Goal: Task Accomplishment & Management: Use online tool/utility

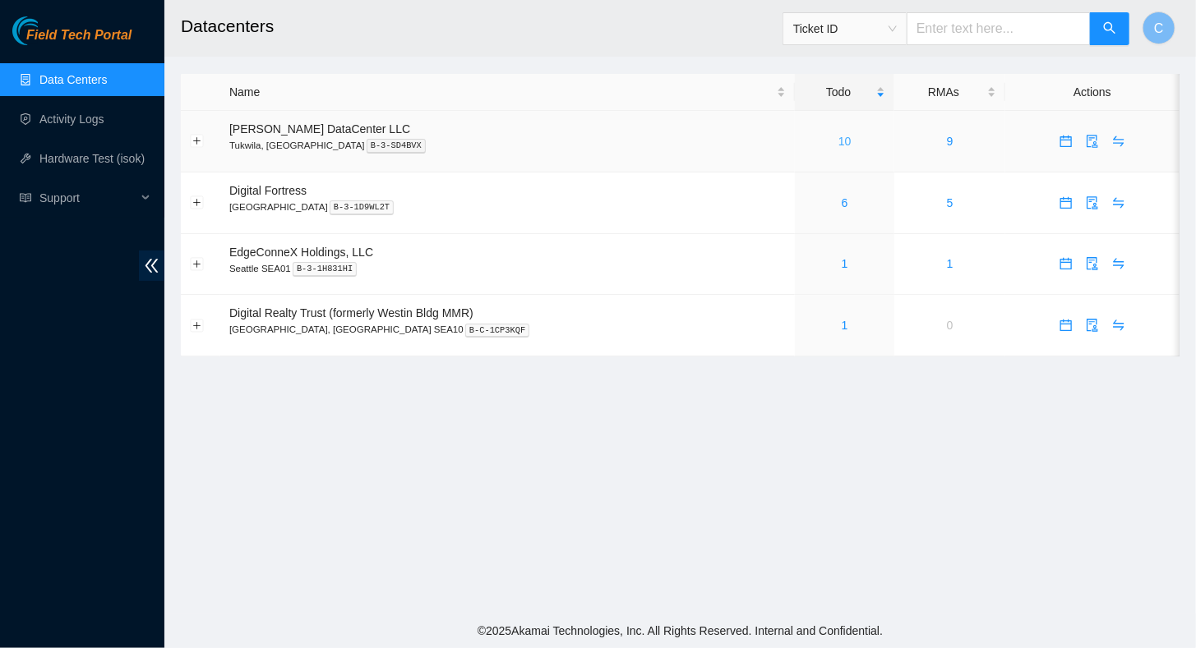
click at [838, 141] on link "10" at bounding box center [844, 141] width 13 height 13
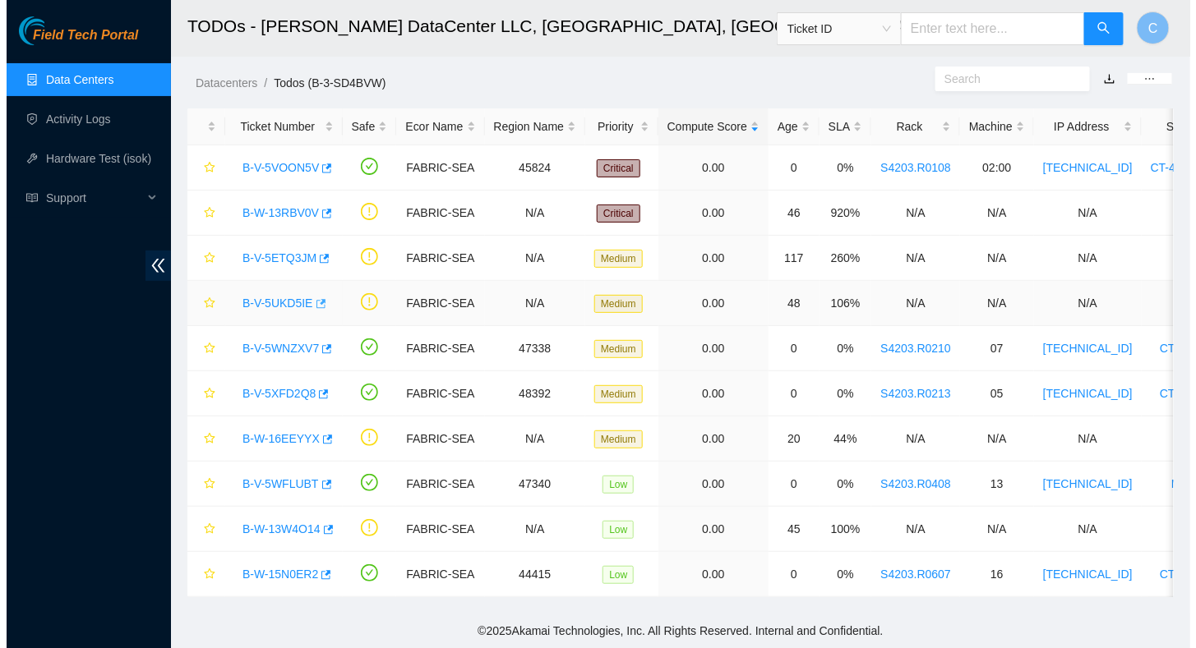
scroll to position [39, 0]
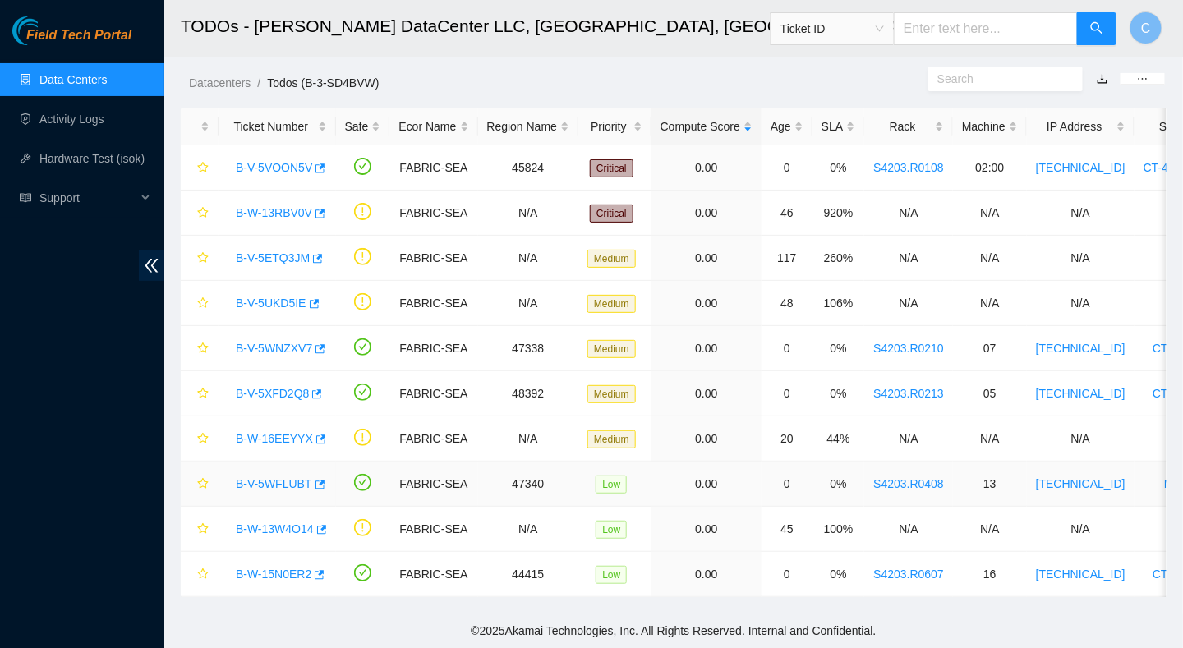
click at [294, 477] on link "B-V-5WFLUBT" at bounding box center [274, 483] width 76 height 13
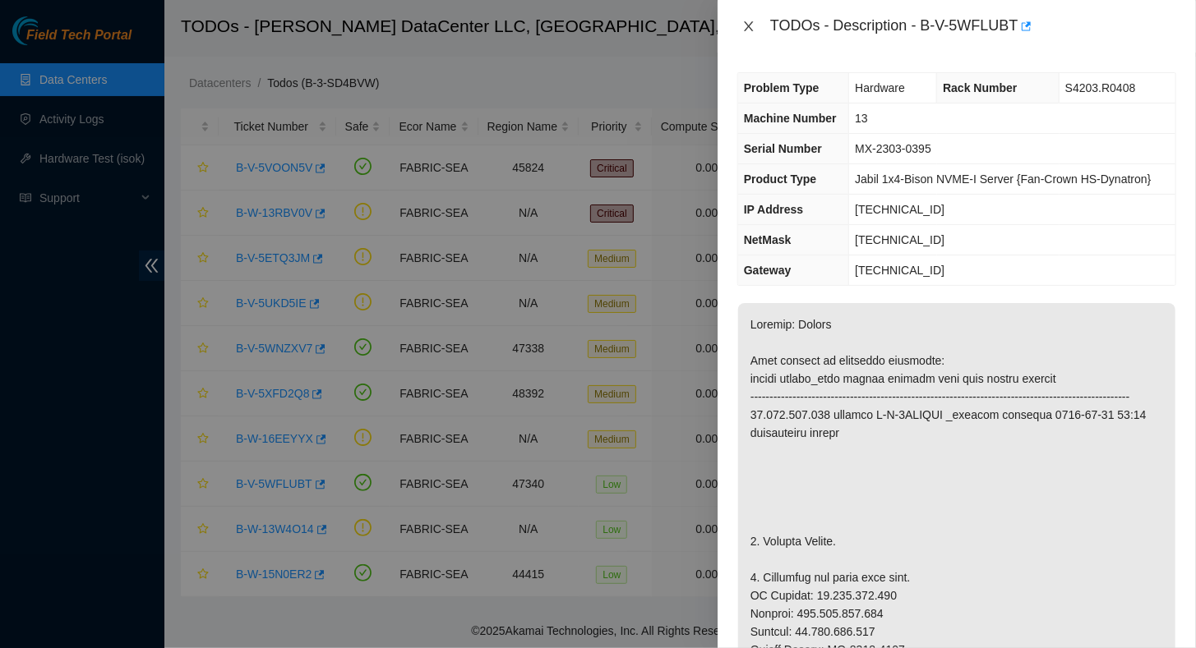
click at [751, 26] on icon "close" at bounding box center [748, 26] width 13 height 13
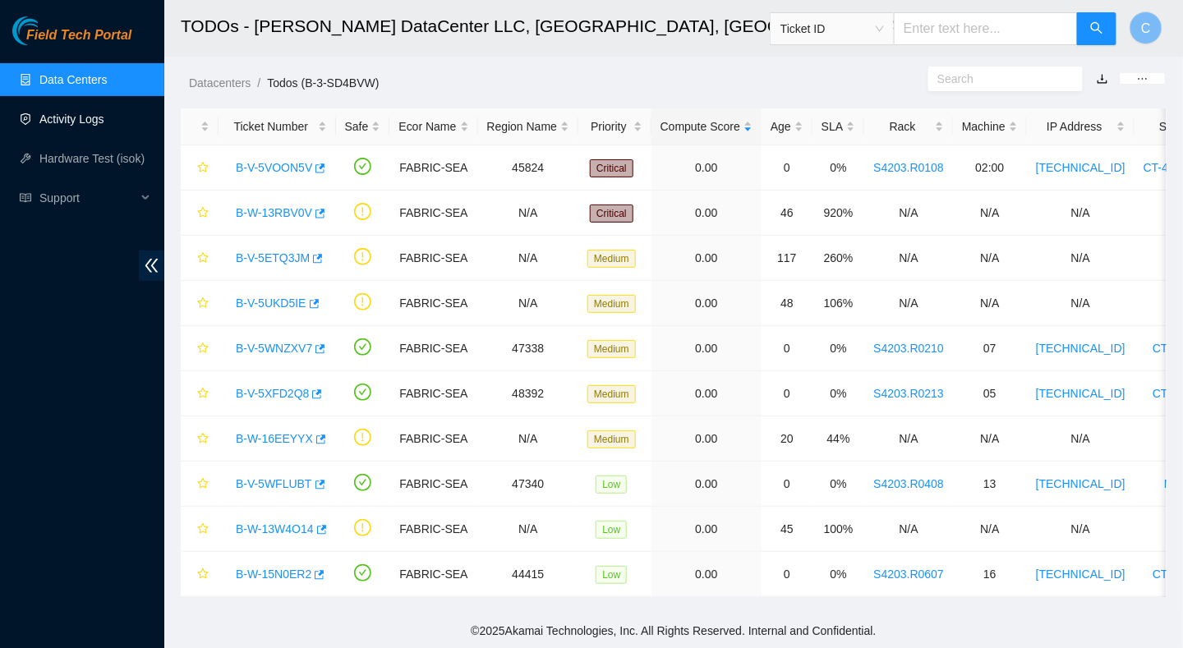
click at [70, 125] on link "Activity Logs" at bounding box center [71, 119] width 65 height 13
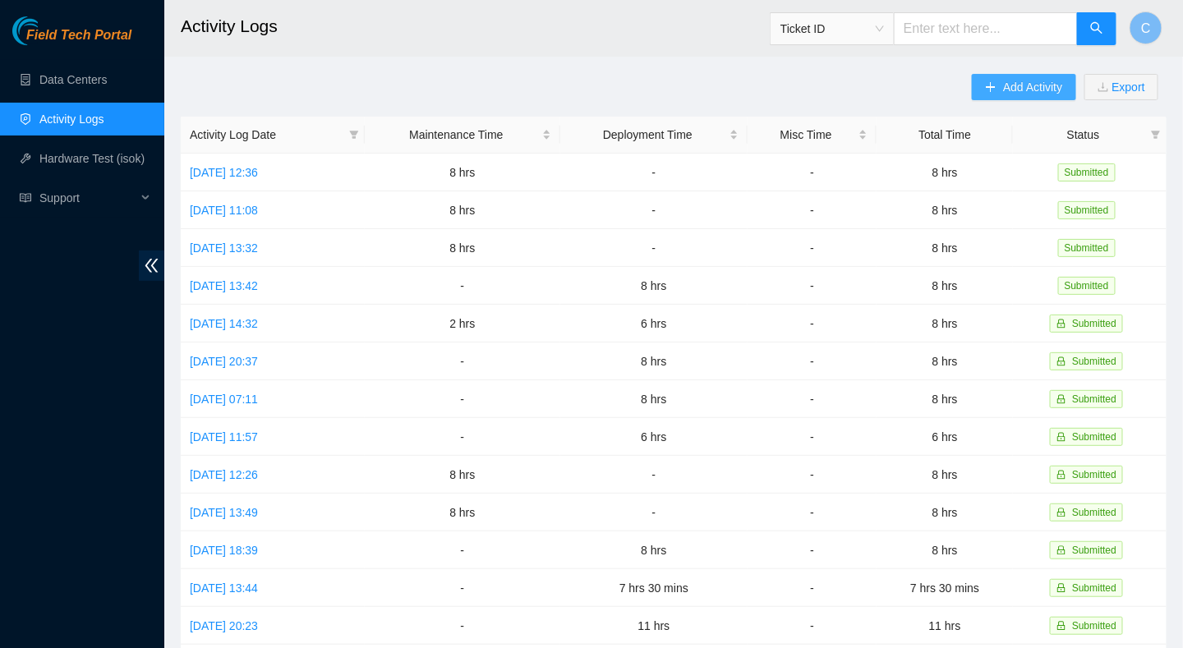
click at [993, 83] on icon "plus" at bounding box center [991, 87] width 12 height 12
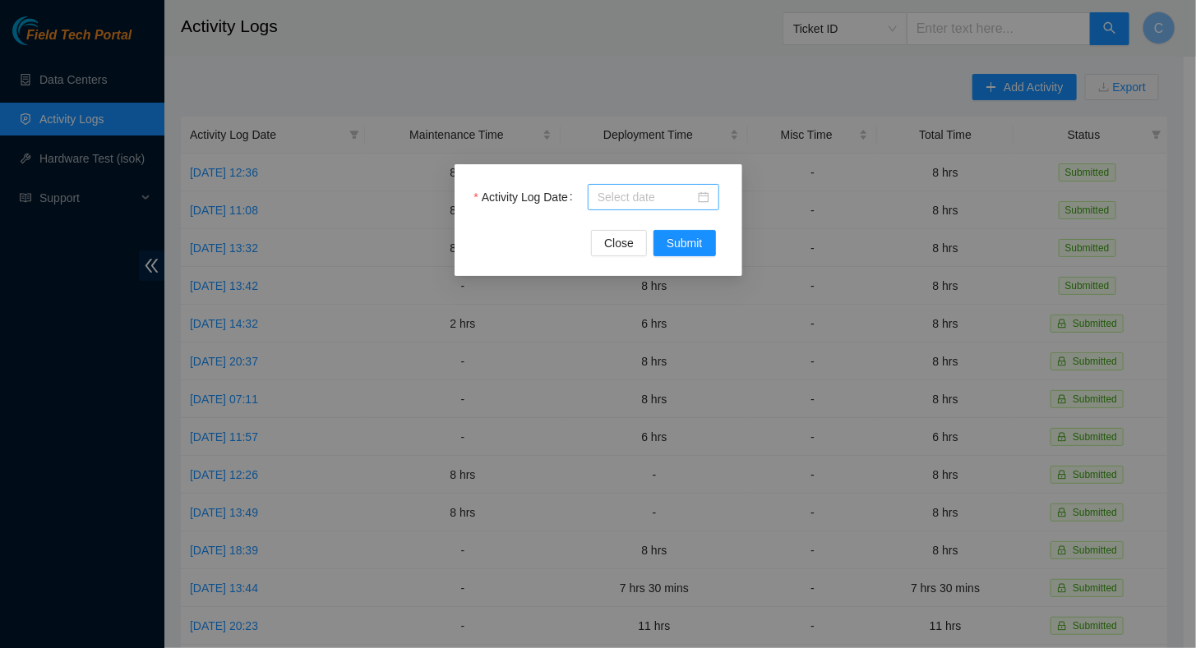
click at [645, 201] on input "Activity Log Date" at bounding box center [645, 197] width 97 height 18
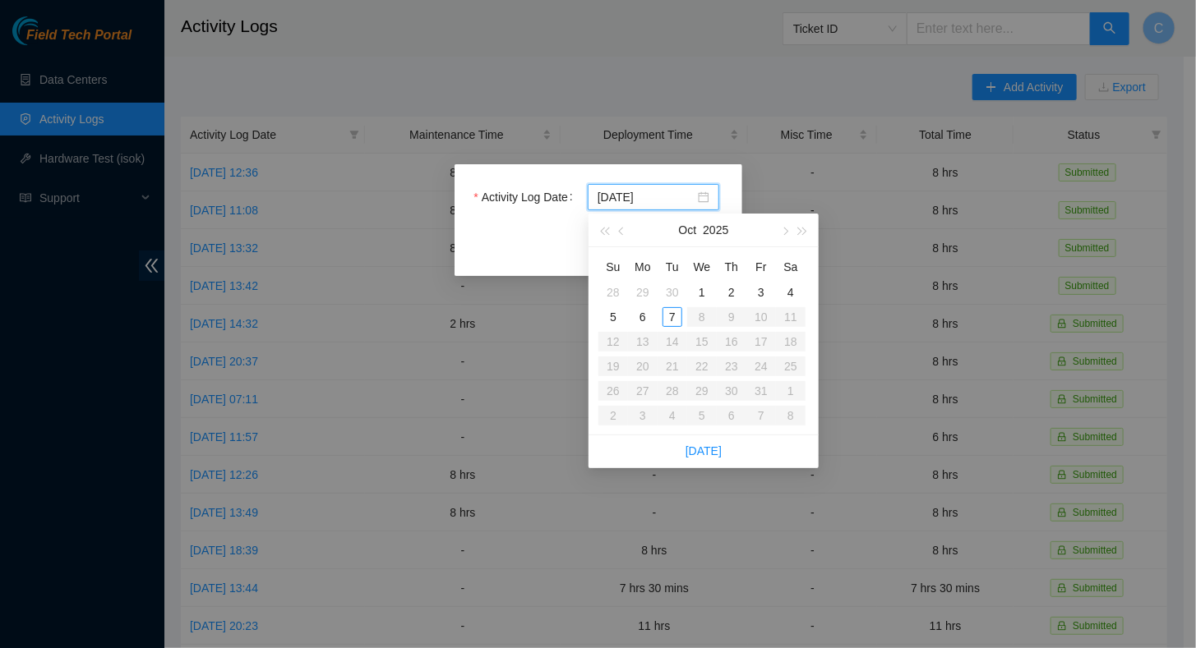
type input "[DATE]"
click at [645, 316] on div "6" at bounding box center [643, 317] width 20 height 20
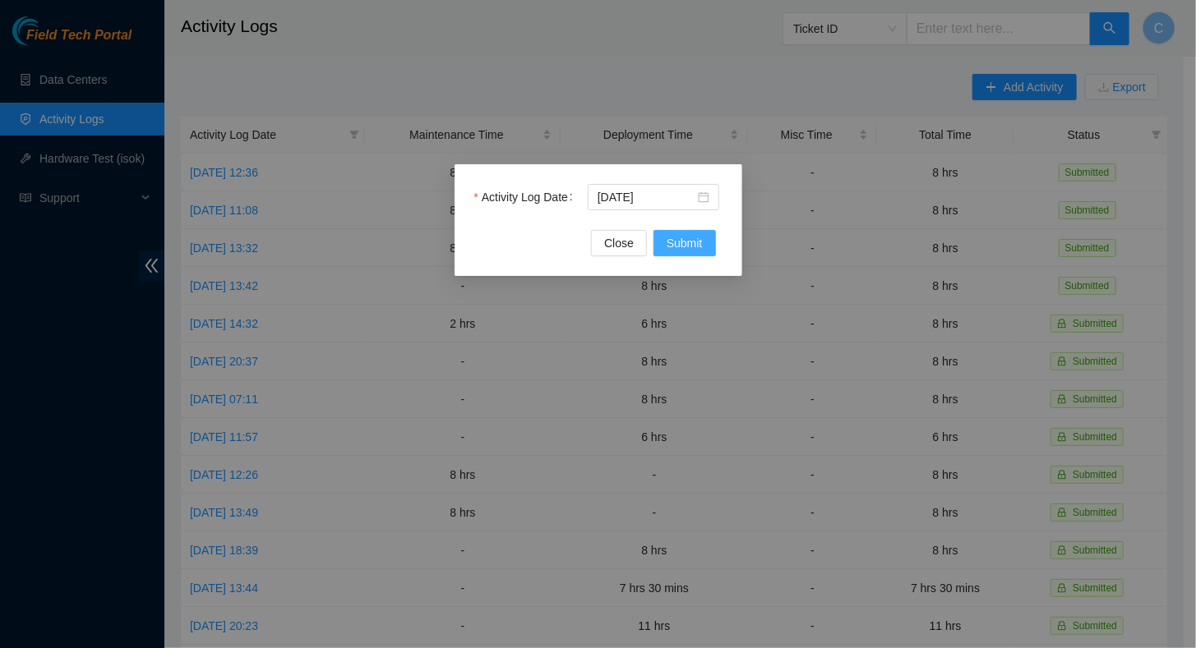
click at [684, 242] on span "Submit" at bounding box center [684, 243] width 36 height 18
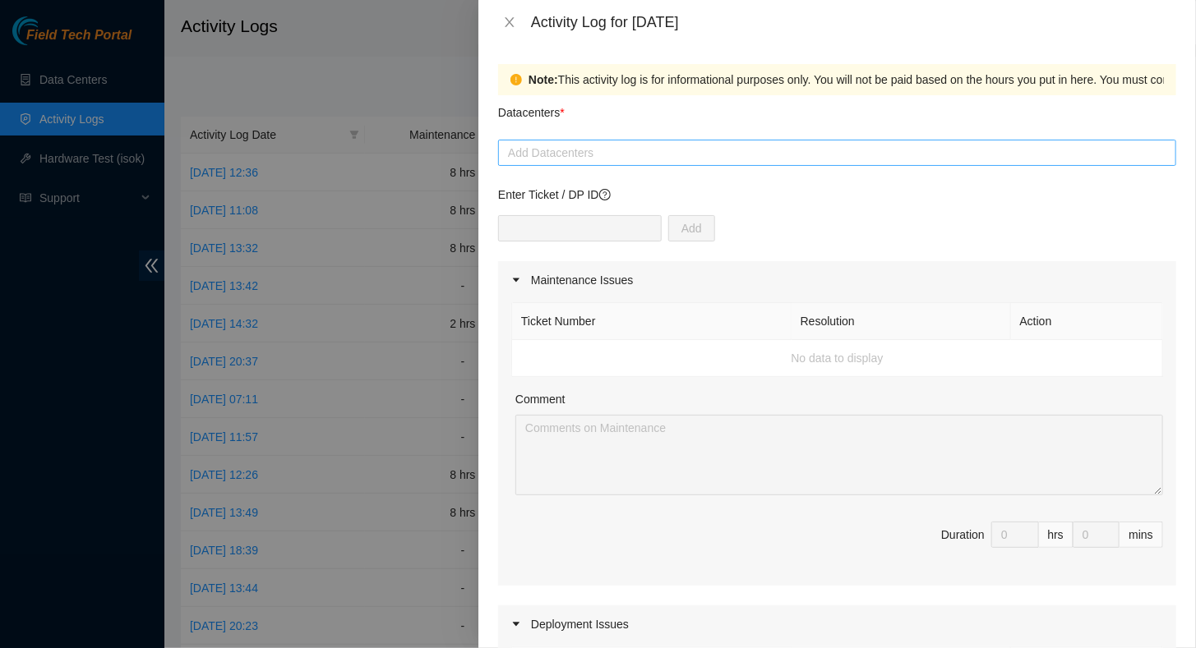
click at [537, 158] on div at bounding box center [837, 153] width 670 height 20
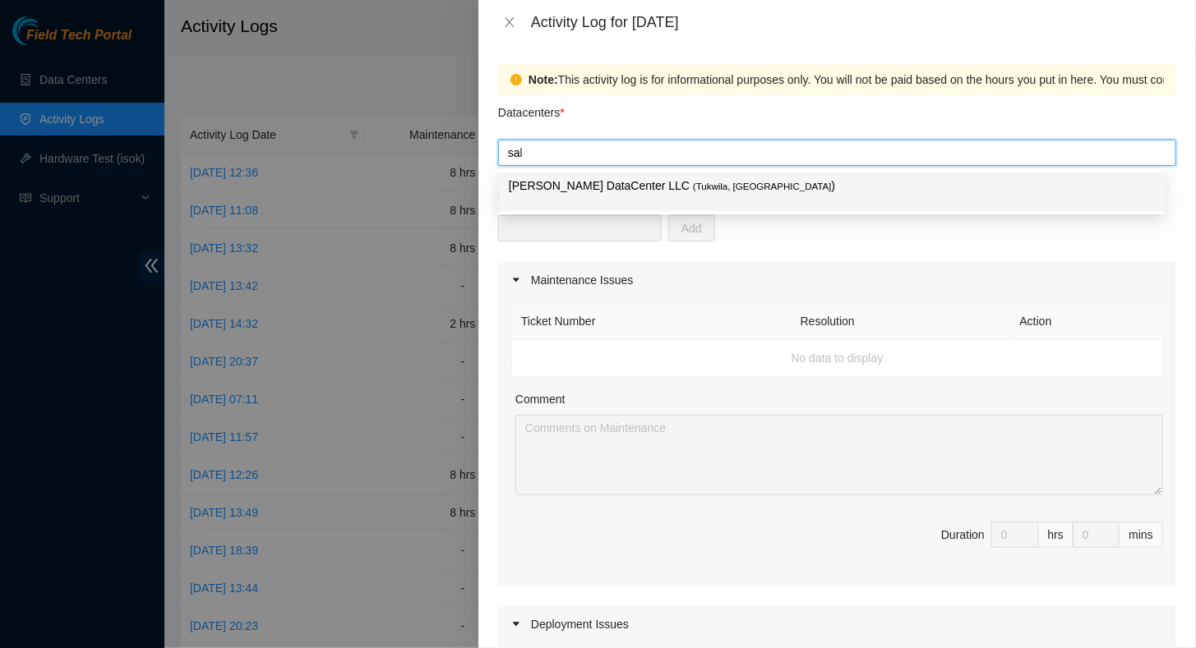
type input "sabe"
click at [556, 189] on p "[PERSON_NAME] DataCenter LLC ( [GEOGRAPHIC_DATA], [GEOGRAPHIC_DATA] )" at bounding box center [832, 186] width 646 height 19
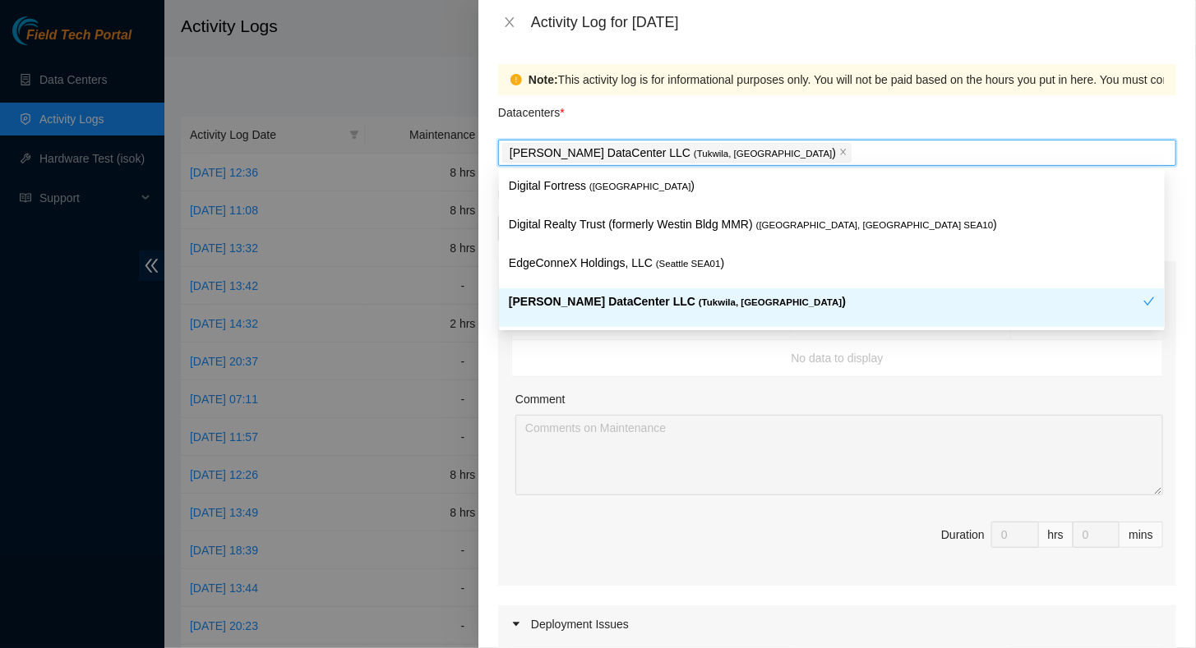
drag, startPoint x: 811, startPoint y: 393, endPoint x: 751, endPoint y: 344, distance: 77.1
click at [811, 393] on div "Comment" at bounding box center [839, 402] width 648 height 25
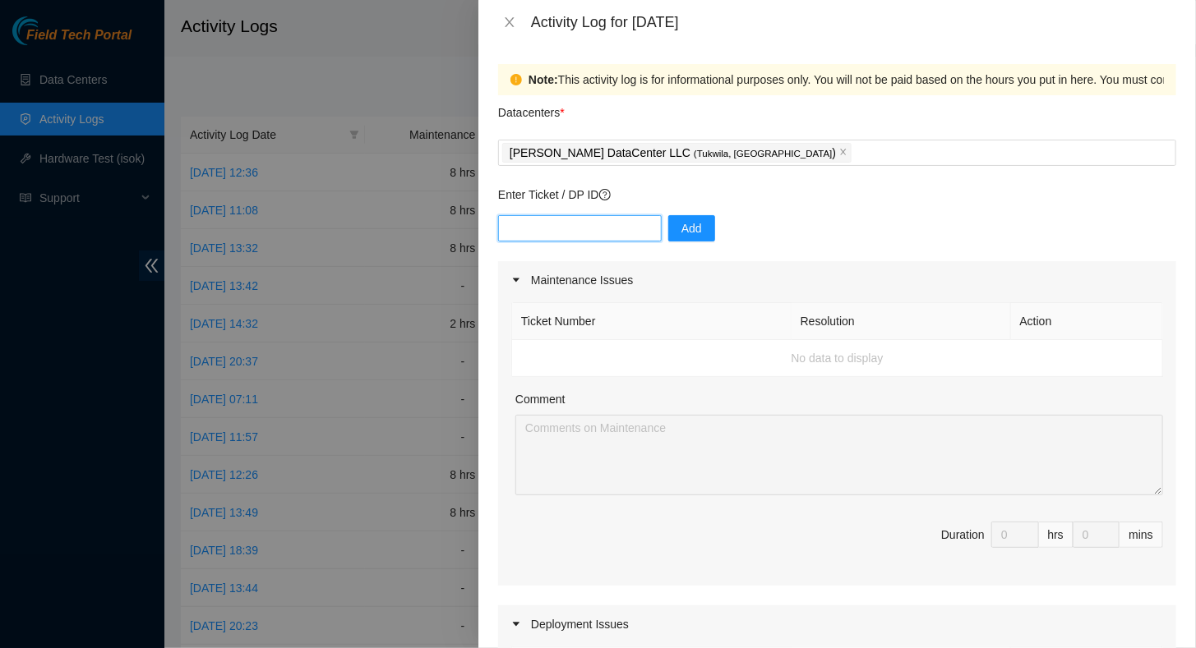
click at [554, 230] on input "text" at bounding box center [580, 228] width 164 height 26
paste input "B-V-5XEOHTV"
type input "B-V-5XEOHTV"
click at [692, 229] on button "Add" at bounding box center [691, 228] width 47 height 26
click at [841, 151] on icon "close" at bounding box center [844, 153] width 6 height 6
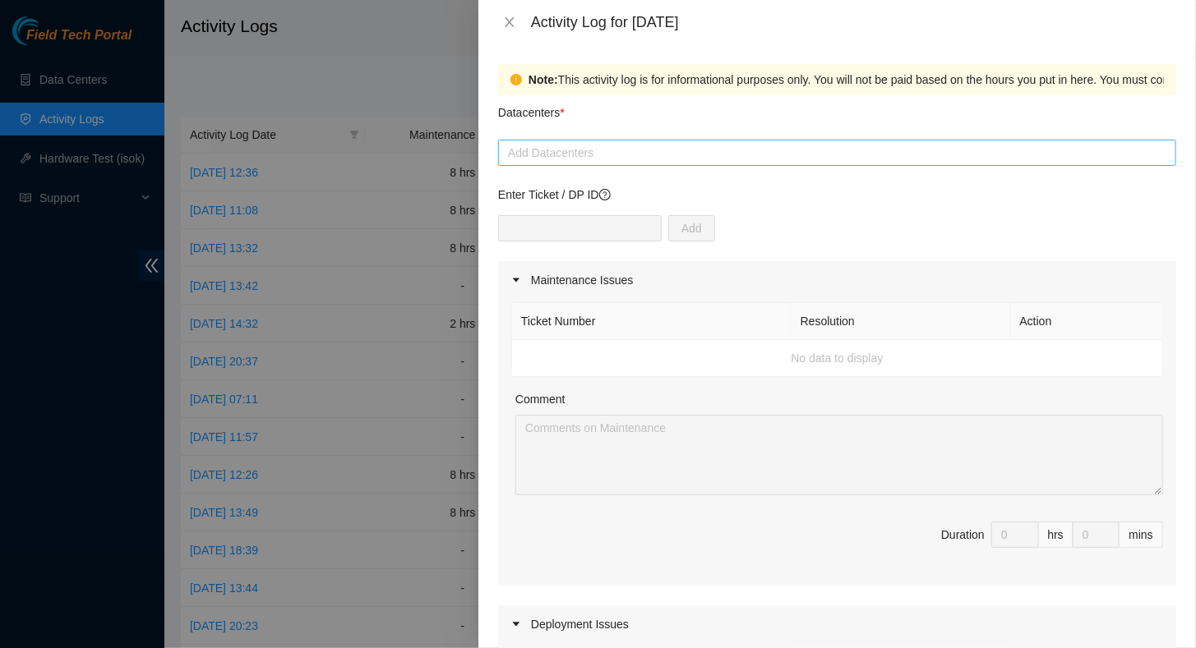
click at [539, 155] on div at bounding box center [837, 153] width 670 height 20
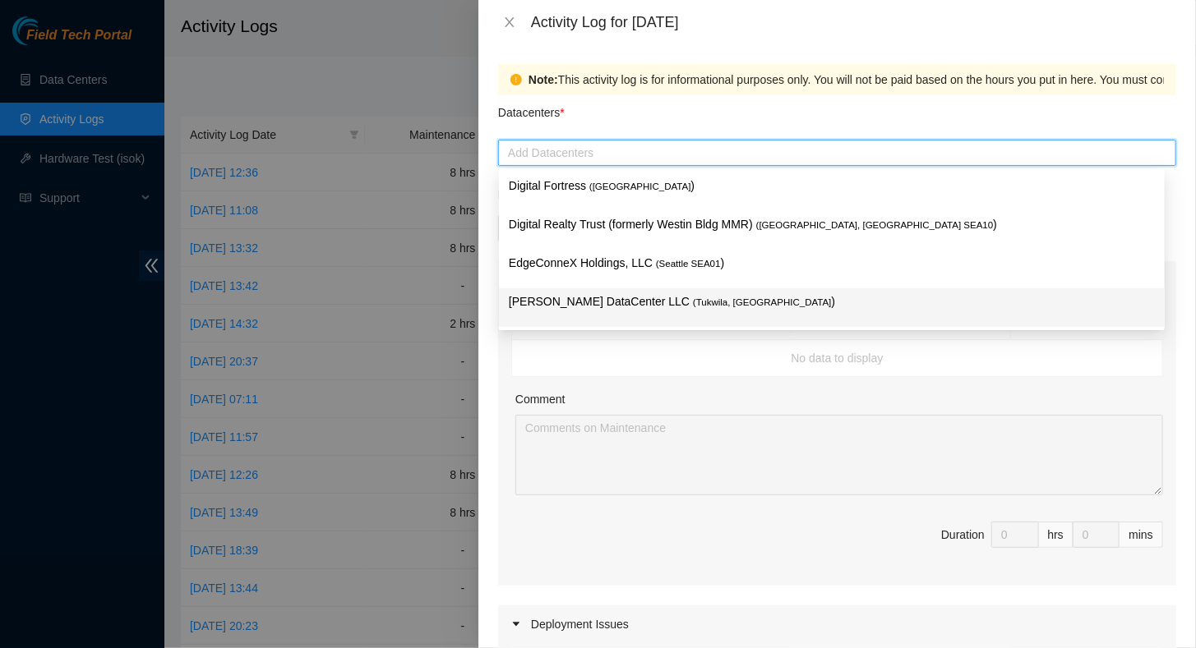
click at [548, 300] on p "[PERSON_NAME] DataCenter LLC ( [GEOGRAPHIC_DATA], [GEOGRAPHIC_DATA] )" at bounding box center [832, 302] width 646 height 19
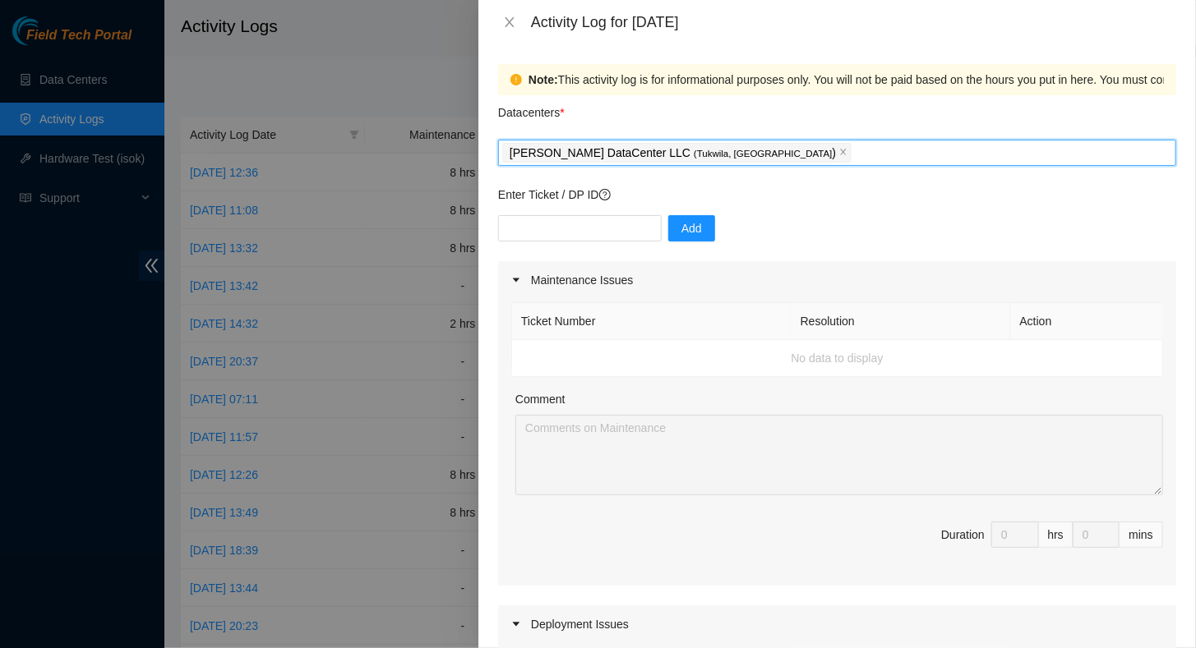
click at [678, 400] on div "Comment" at bounding box center [839, 402] width 648 height 25
